Goal: Task Accomplishment & Management: Manage account settings

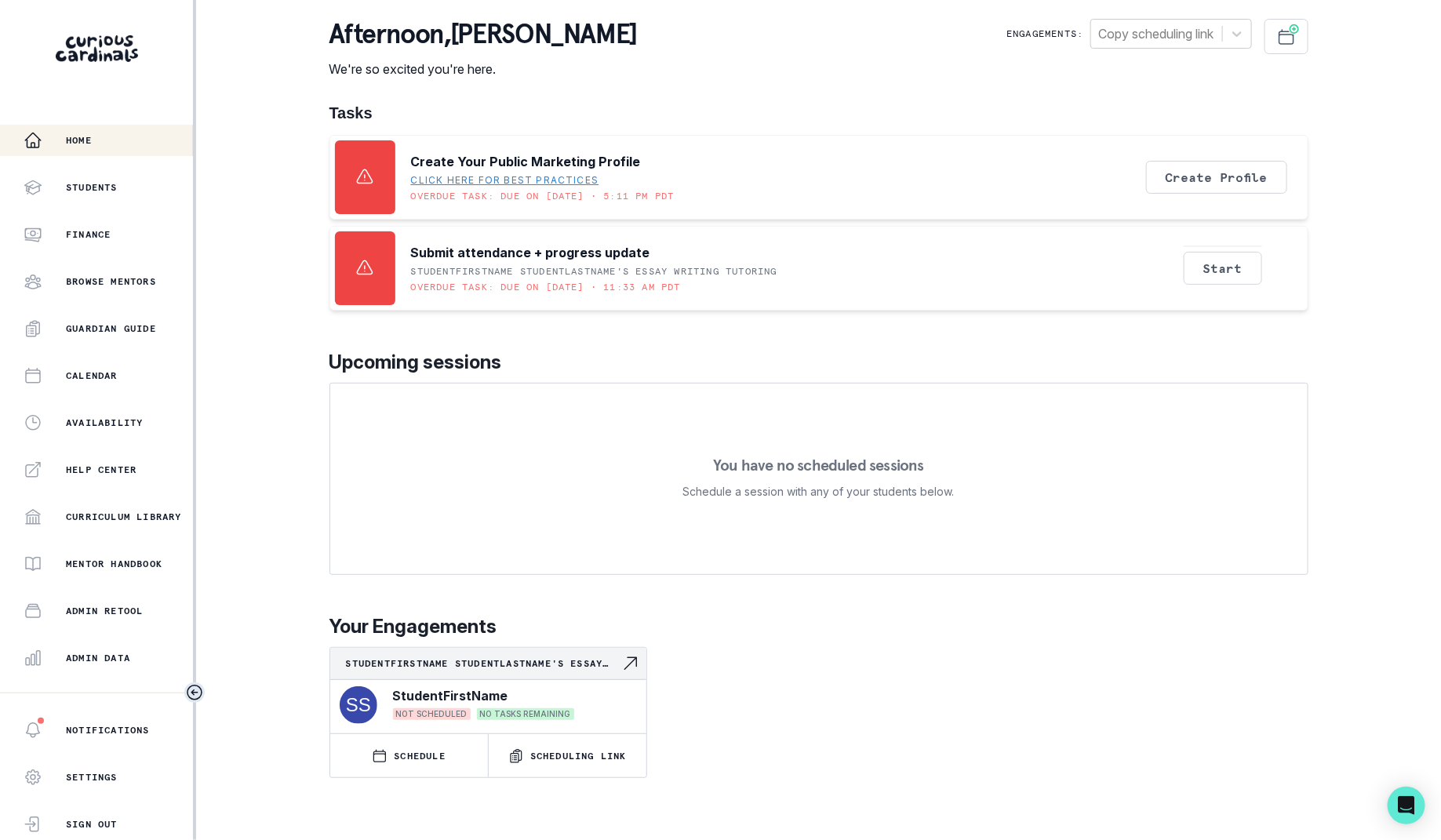
click at [198, 686] on icon "Toggle sidebar" at bounding box center [195, 693] width 15 height 15
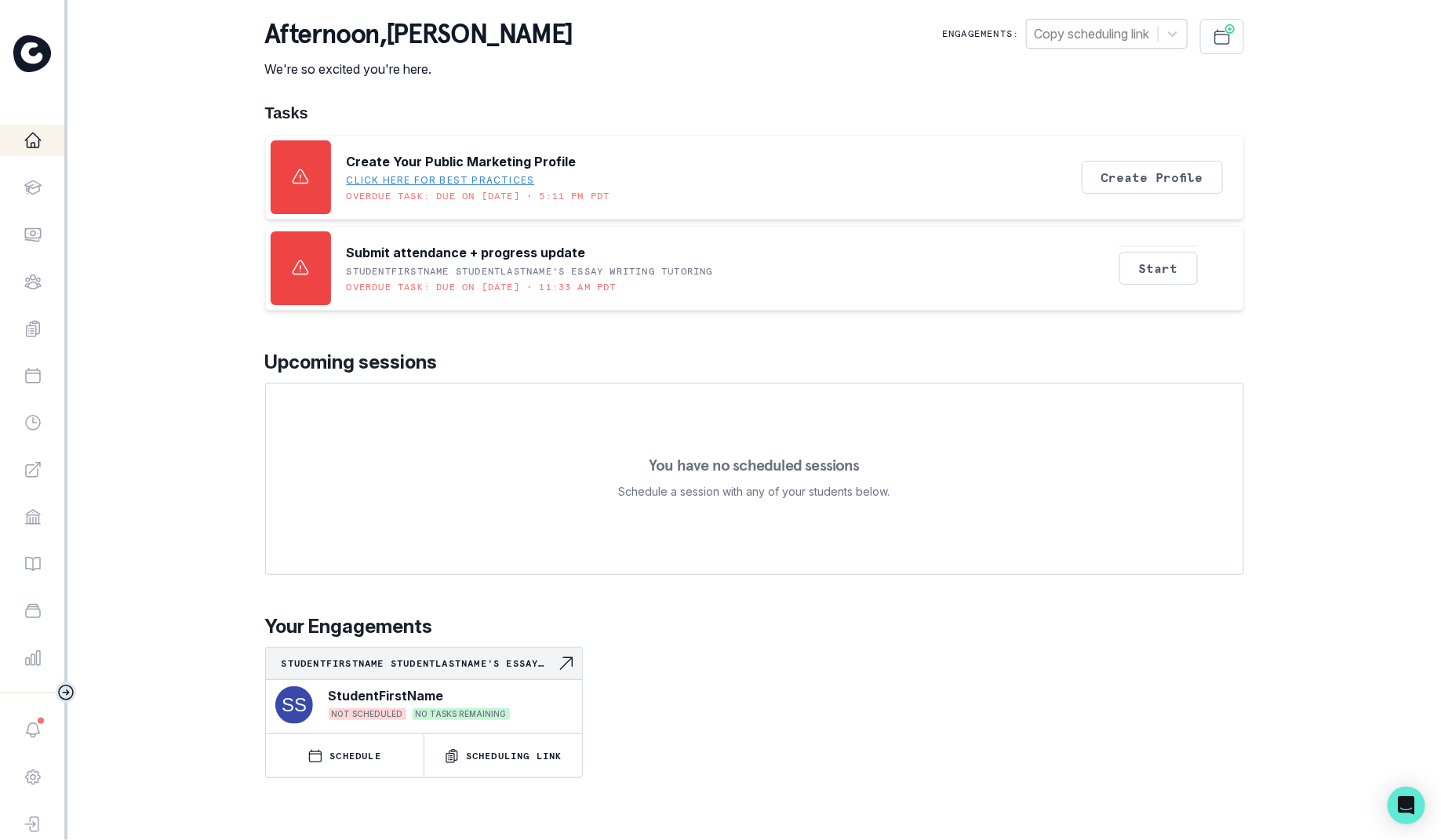
click at [66, 690] on icon "Toggle sidebar" at bounding box center [66, 693] width 15 height 15
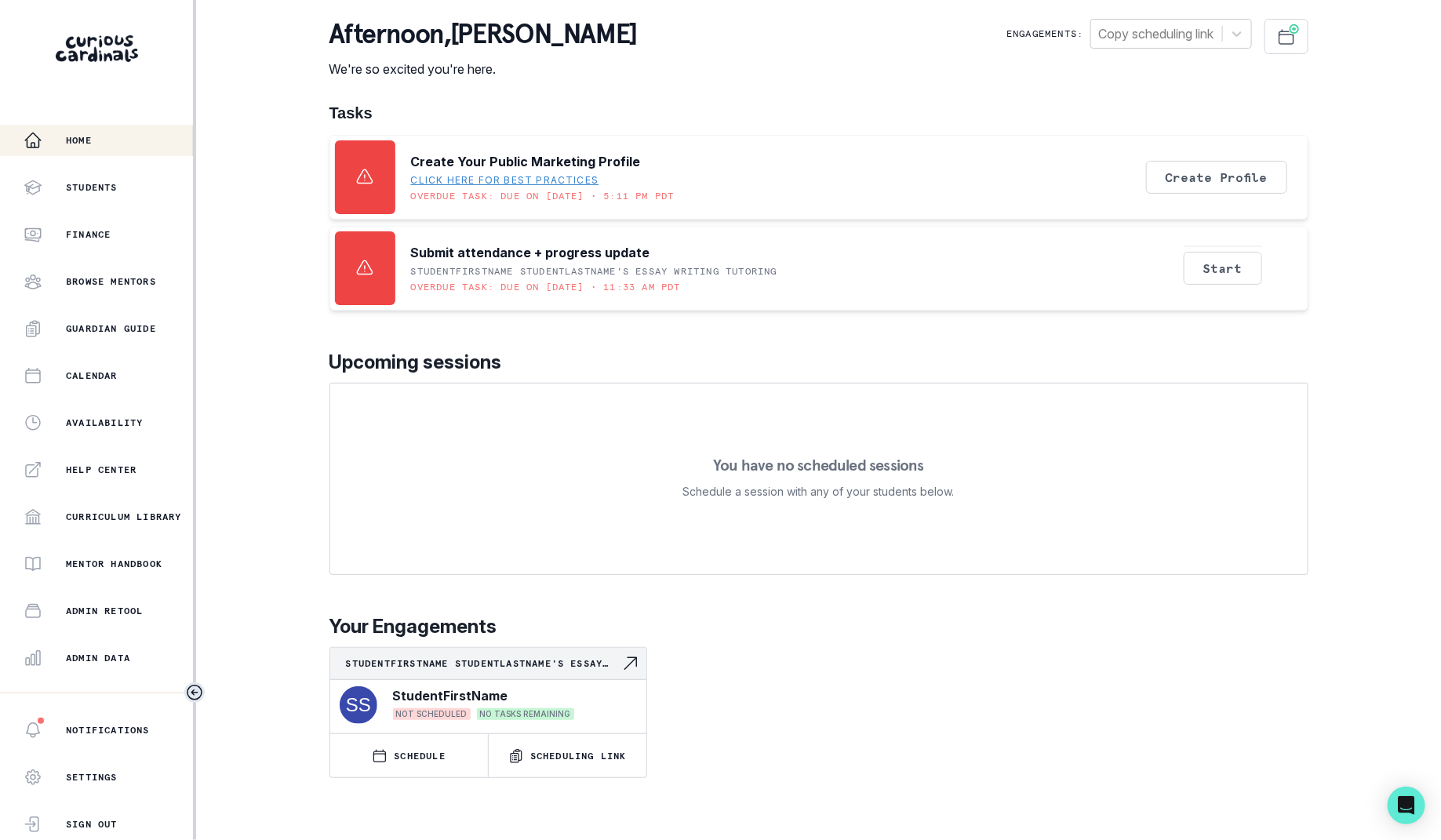
click at [192, 689] on icon "Toggle sidebar" at bounding box center [194, 692] width 19 height 19
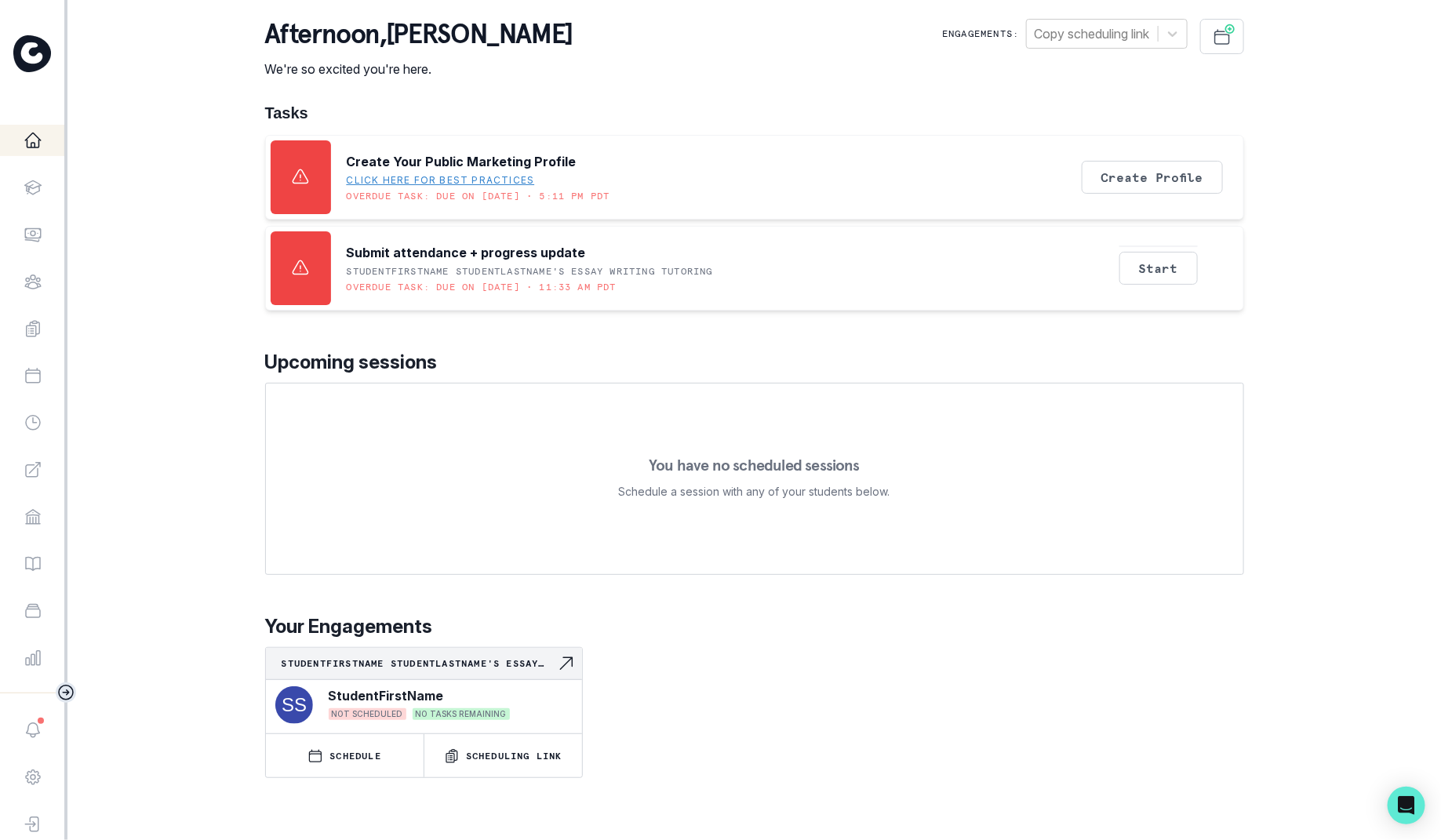
click at [71, 689] on icon "Toggle sidebar" at bounding box center [66, 692] width 19 height 19
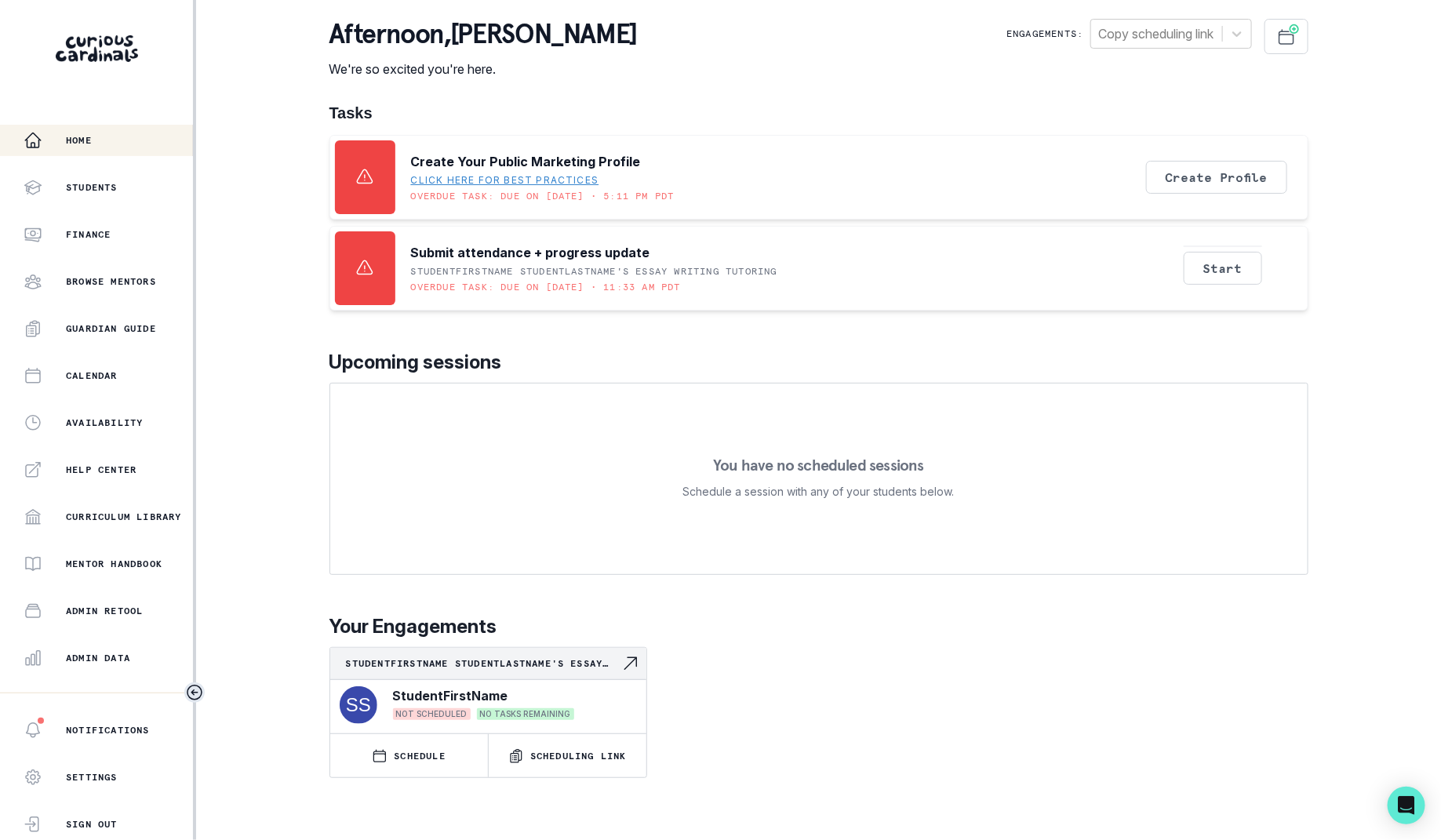
drag, startPoint x: 302, startPoint y: 137, endPoint x: 349, endPoint y: 150, distance: 48.8
click at [349, 150] on div "Home Students Finance Browse Mentors Guardian Guide Calendar Availability Help …" at bounding box center [720, 420] width 1441 height 840
drag, startPoint x: 623, startPoint y: 180, endPoint x: 499, endPoint y: 183, distance: 124.0
click at [498, 182] on div "Create Your Public Marketing Profile Click here for best practices Overdue task…" at bounding box center [542, 177] width 263 height 74
click at [631, 180] on div "Create Your Public Marketing Profile Click here for best practices Overdue task…" at bounding box center [542, 177] width 263 height 74
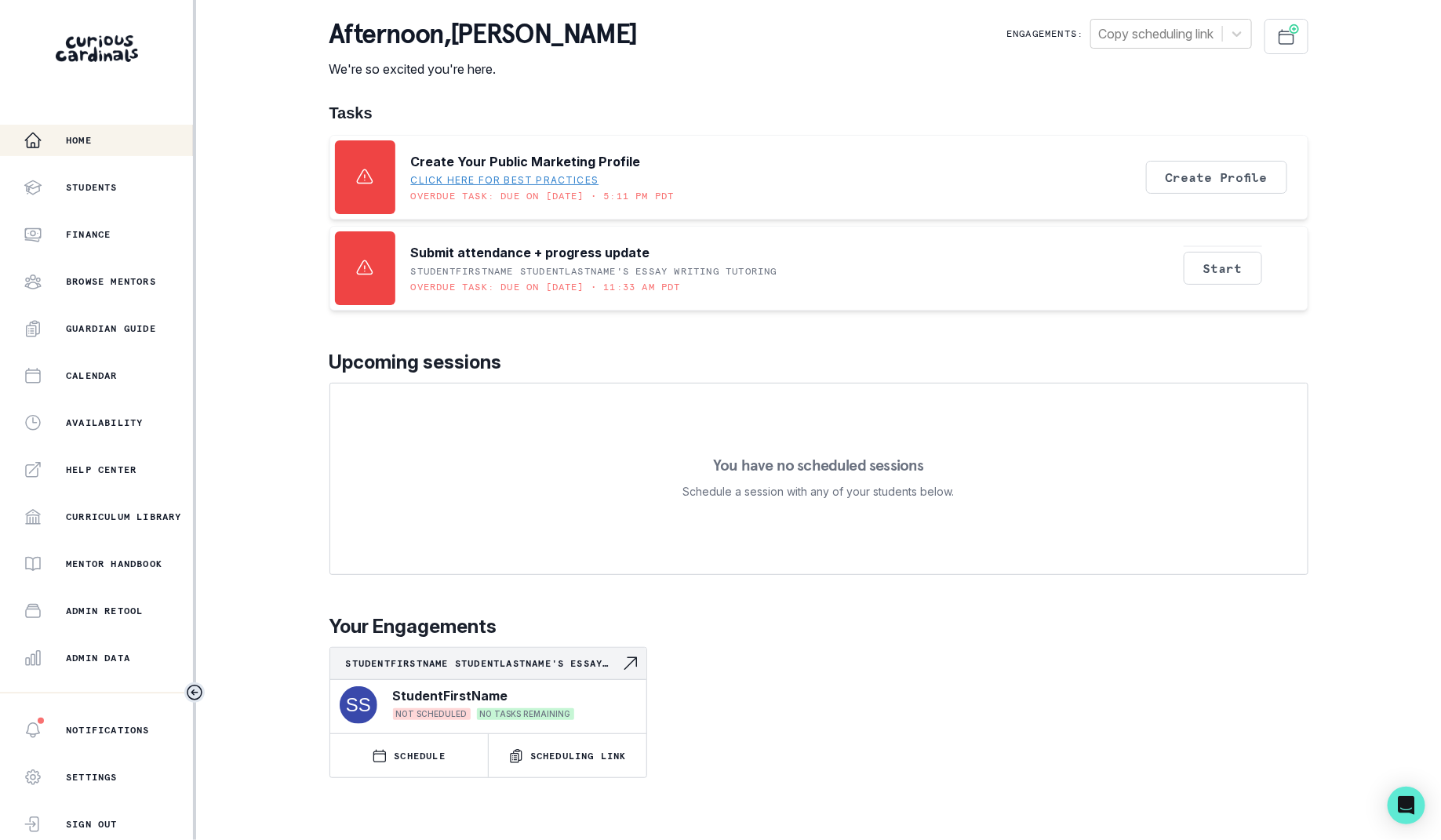
click at [608, 265] on p "StudentFirstName StudentLastName's Essay Writing tutoring" at bounding box center [594, 271] width 366 height 13
click at [616, 180] on div "Create Your Public Marketing Profile Click here for best practices Overdue task…" at bounding box center [542, 177] width 263 height 74
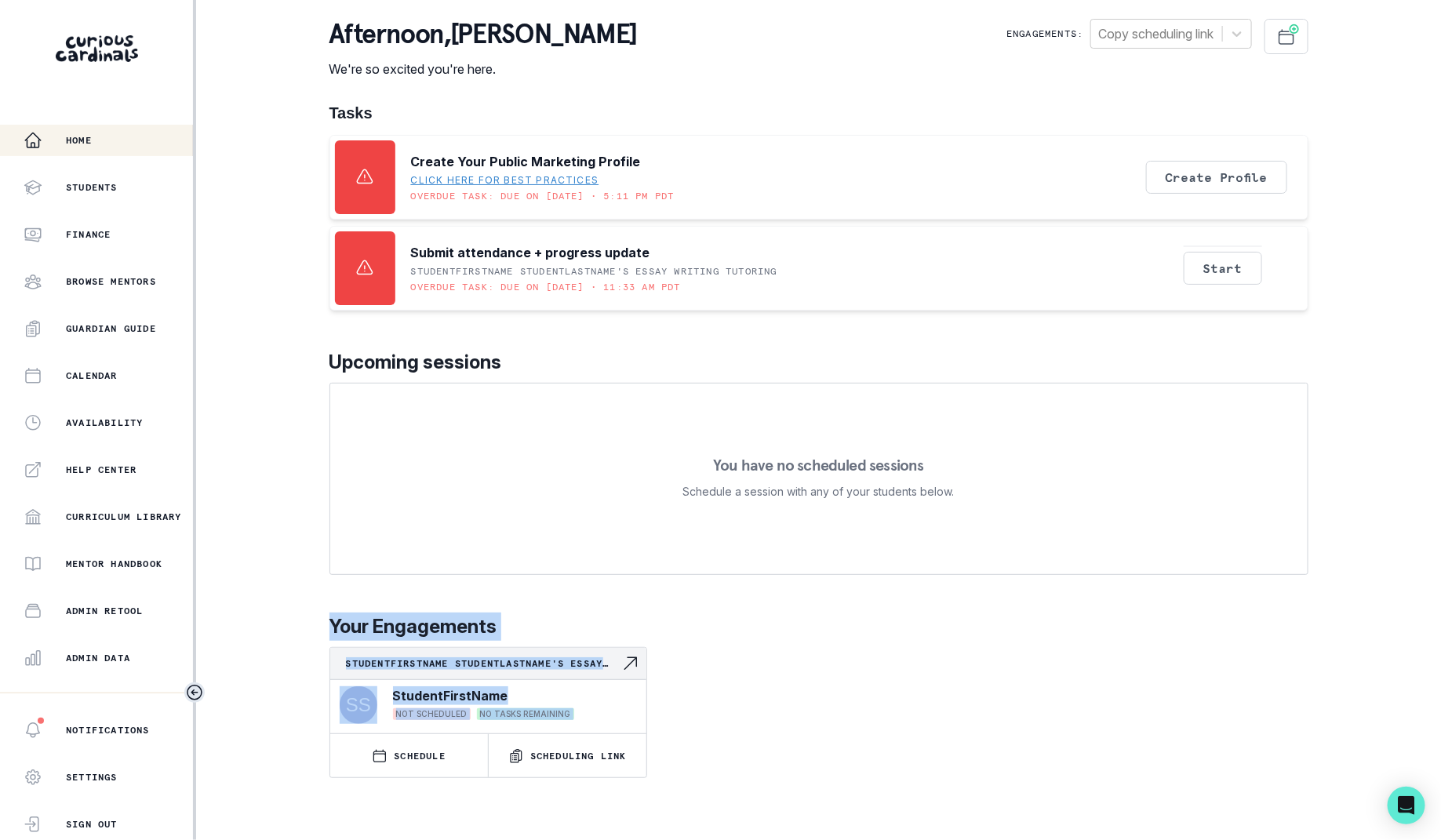
drag, startPoint x: 313, startPoint y: 602, endPoint x: 676, endPoint y: 764, distance: 397.5
click at [676, 764] on div "Home Students Finance Browse Mentors Guardian Guide Calendar Availability Help …" at bounding box center [720, 420] width 1441 height 840
click at [676, 764] on div "StudentFirstName StudentLastName's Essay Writing tutoring StudentFirstName NOT …" at bounding box center [818, 713] width 979 height 131
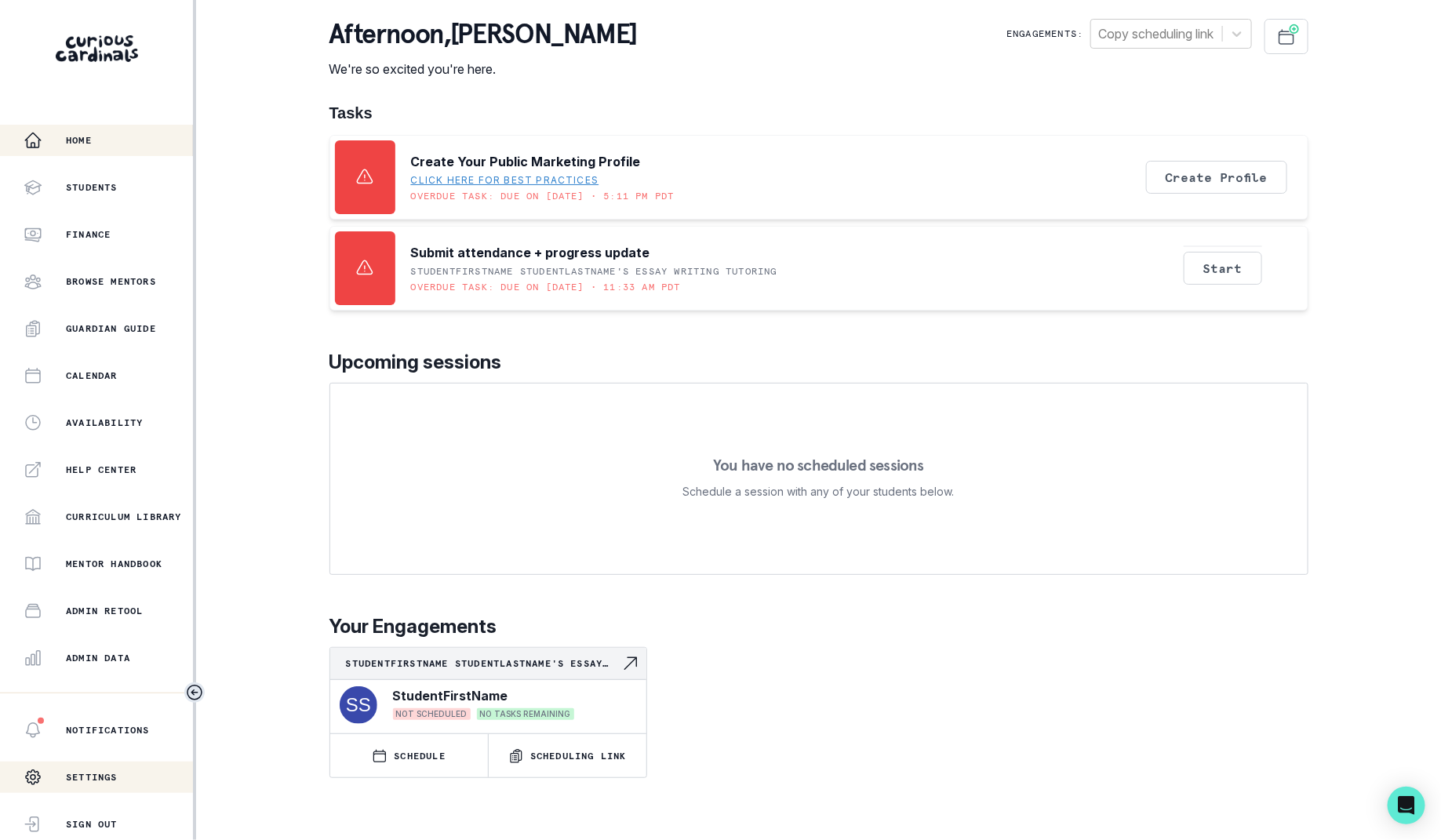
click at [165, 784] on div "Settings" at bounding box center [96, 776] width 193 height 31
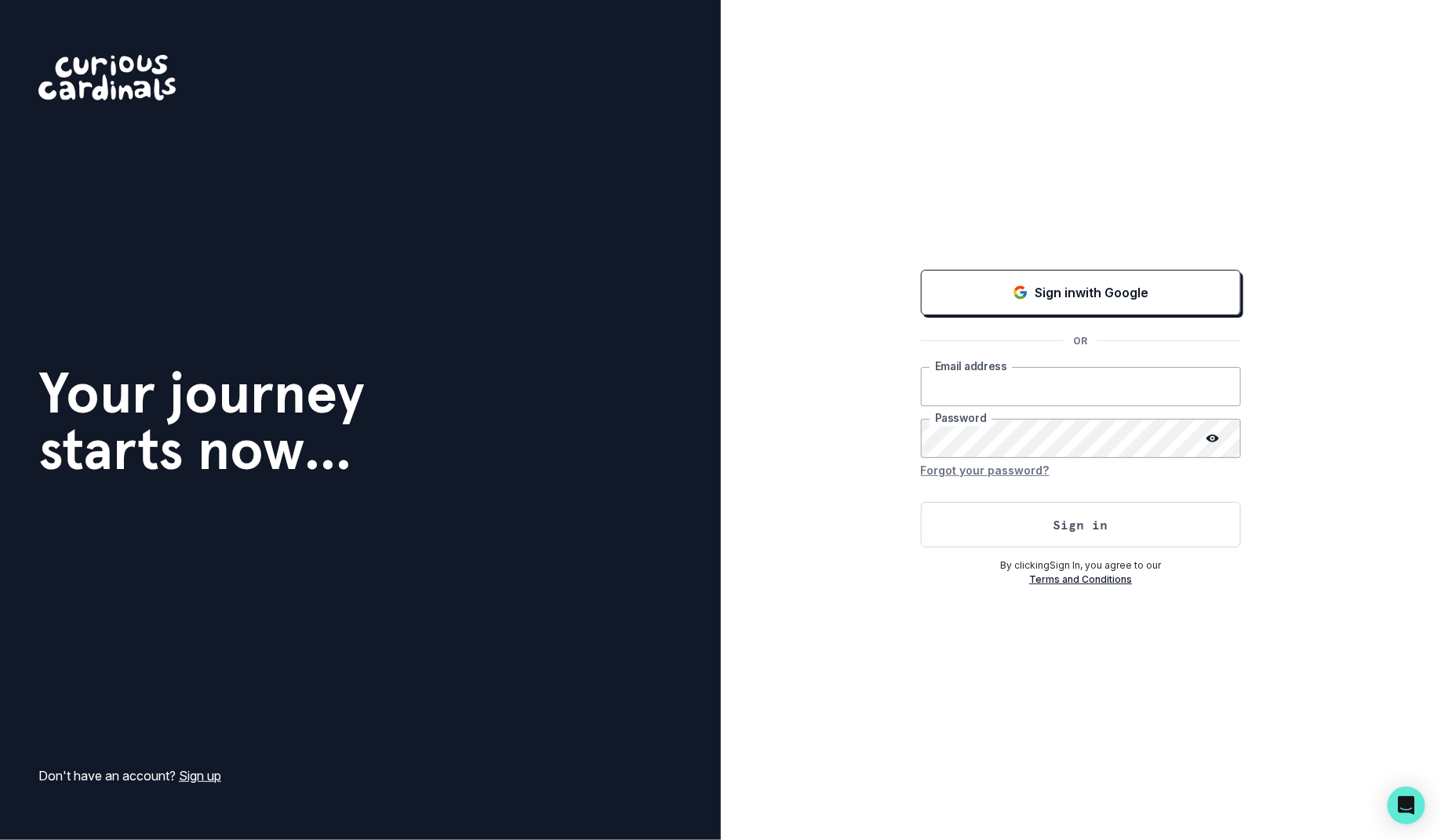
type input "[PERSON_NAME][EMAIL_ADDRESS][DOMAIN_NAME]"
